Goal: Task Accomplishment & Management: Manage account settings

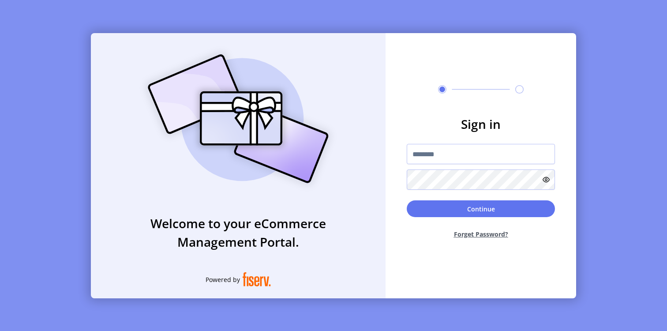
type input "**********"
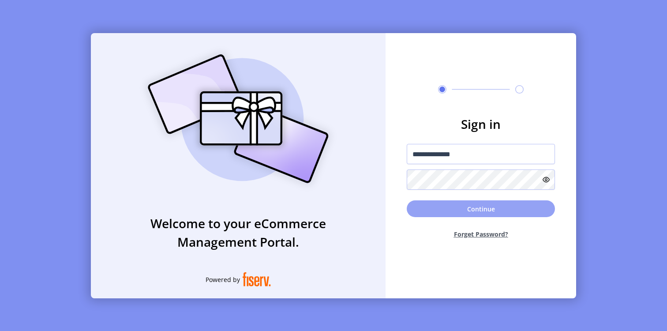
click at [472, 204] on button "Continue" at bounding box center [481, 208] width 148 height 17
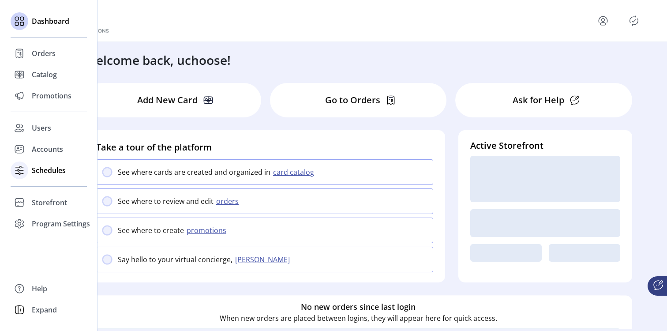
click at [53, 173] on span "Schedules" at bounding box center [49, 170] width 34 height 11
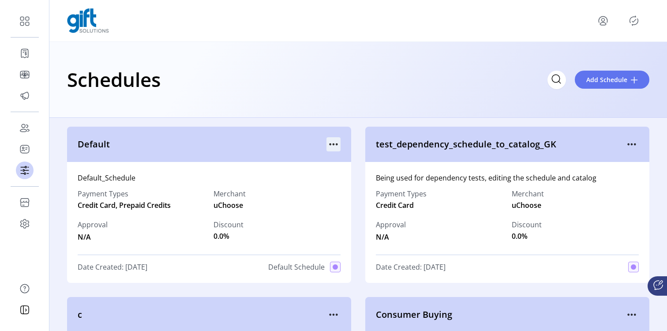
click at [329, 140] on icon "menu" at bounding box center [334, 144] width 14 height 14
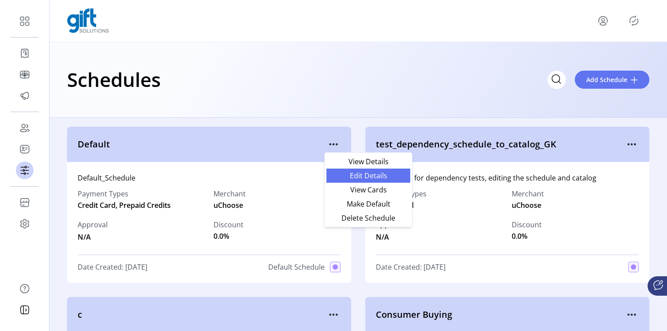
click at [344, 172] on span "Edit Details" at bounding box center [368, 175] width 73 height 7
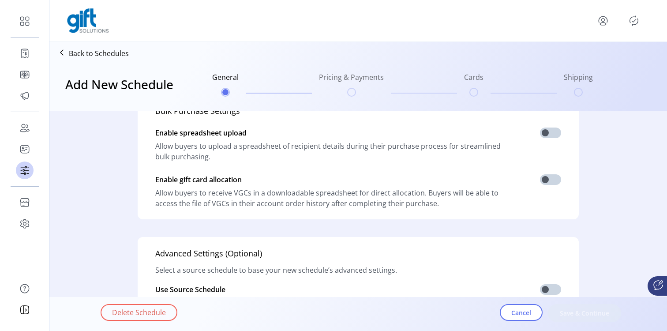
scroll to position [298, 0]
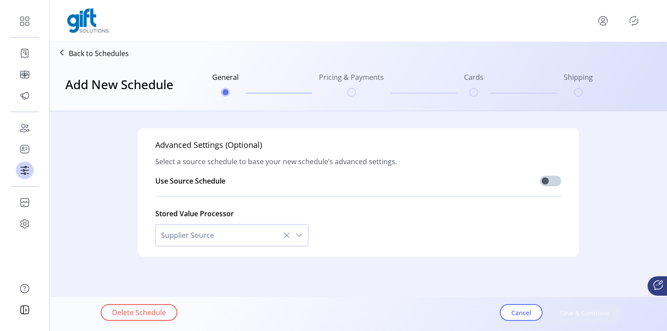
type input "*******"
type textarea "**********"
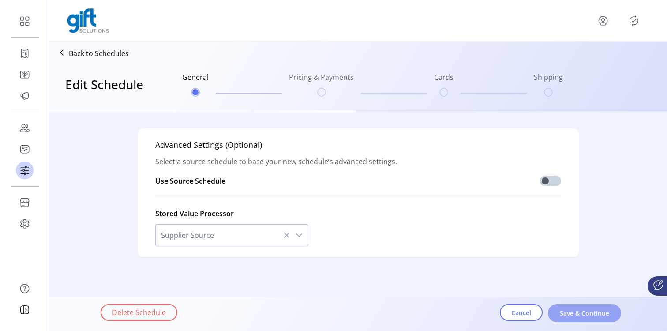
click at [579, 311] on span "Save & Continue" at bounding box center [585, 312] width 50 height 9
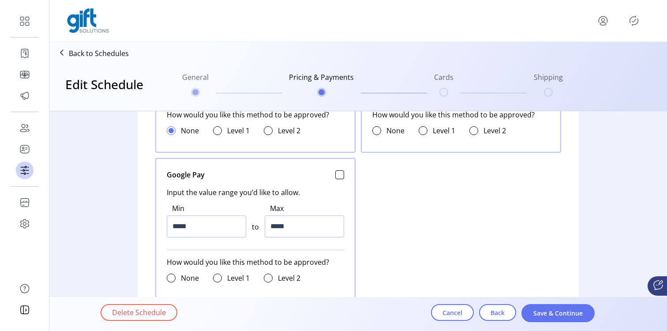
scroll to position [632, 0]
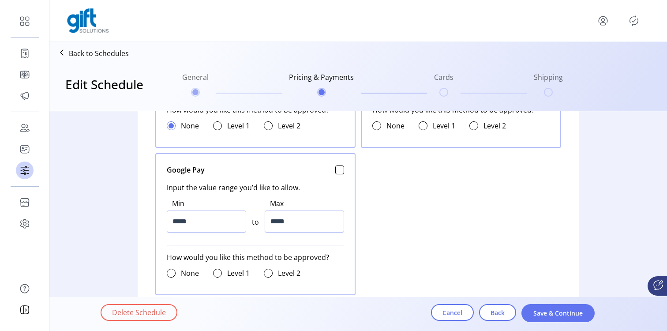
click at [634, 13] on div at bounding box center [358, 20] width 582 height 25
click at [634, 19] on icon "Publisher Panel" at bounding box center [634, 21] width 14 height 14
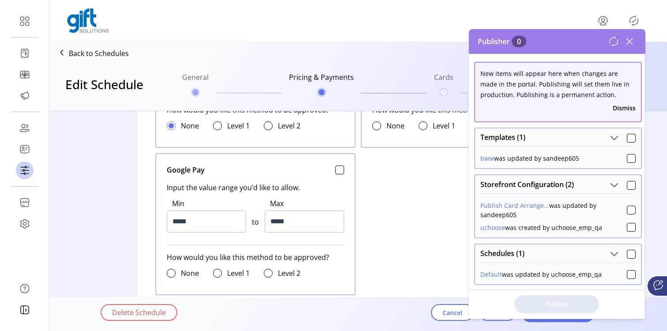
scroll to position [78, 0]
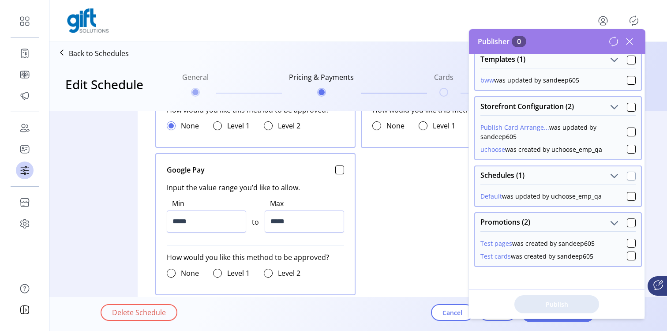
click at [627, 177] on div at bounding box center [631, 176] width 9 height 9
click at [552, 305] on span "Publish 1 Items" at bounding box center [557, 304] width 62 height 9
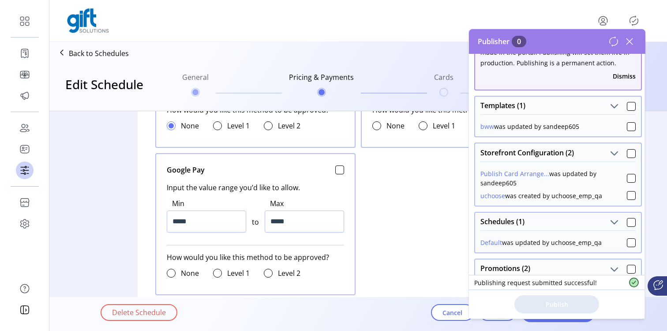
scroll to position [78, 0]
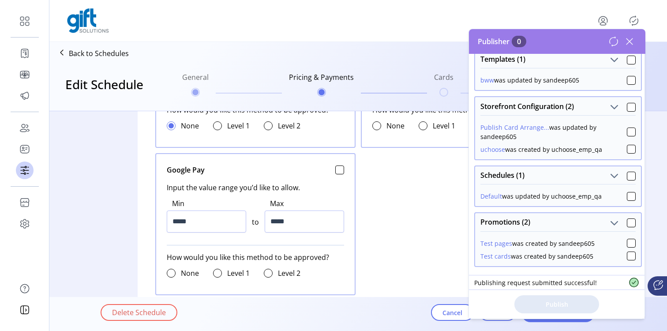
click at [628, 46] on icon at bounding box center [630, 41] width 14 height 14
